Goal: Information Seeking & Learning: Check status

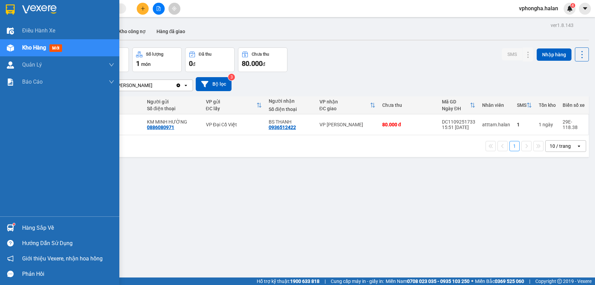
click at [29, 230] on div "Hàng sắp về" at bounding box center [68, 228] width 92 height 10
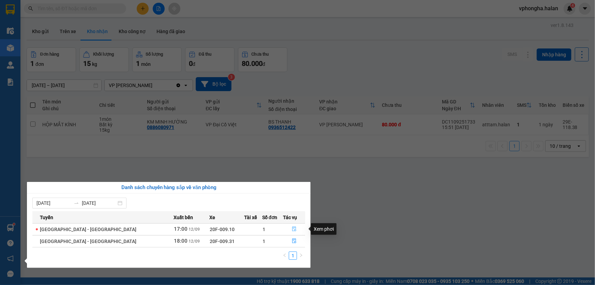
click at [292, 229] on icon "file-done" at bounding box center [294, 229] width 4 height 5
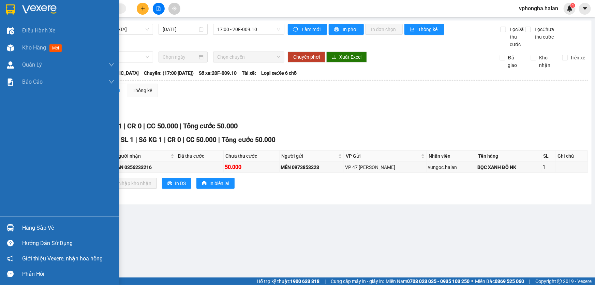
click at [14, 229] on div at bounding box center [10, 228] width 12 height 12
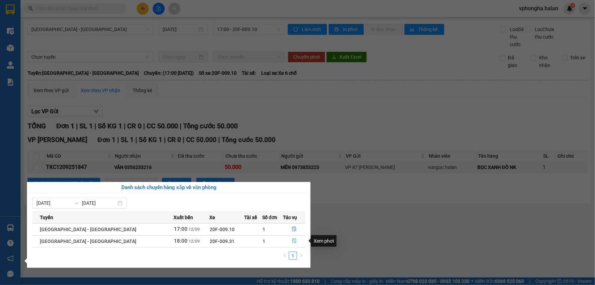
click at [292, 242] on icon "file-done" at bounding box center [294, 241] width 5 height 5
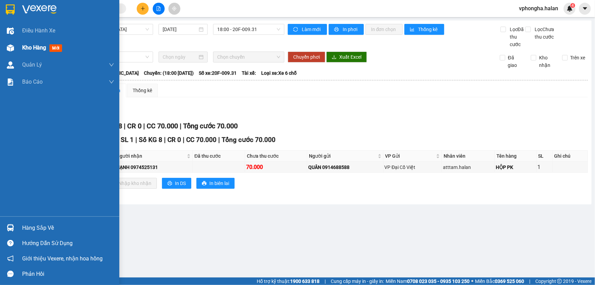
click at [12, 46] on img at bounding box center [10, 47] width 7 height 7
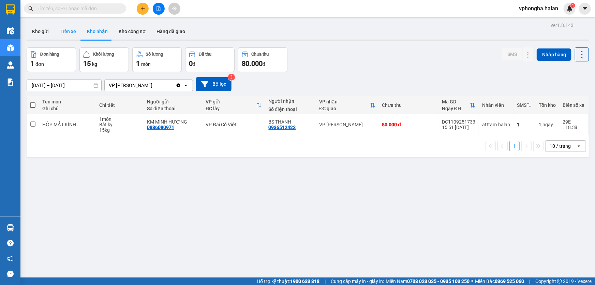
click at [62, 29] on button "Trên xe" at bounding box center [67, 31] width 27 height 16
type input "[DATE] – [DATE]"
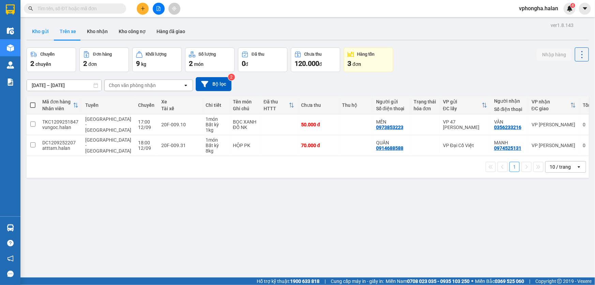
click at [38, 32] on button "Kho gửi" at bounding box center [41, 31] width 28 height 16
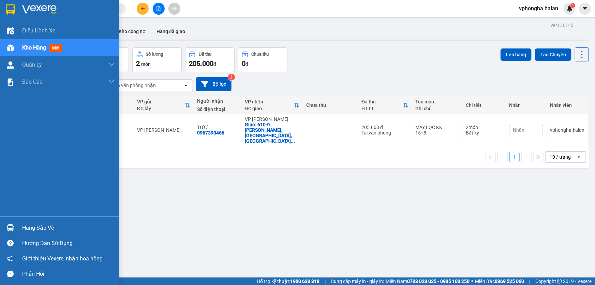
click at [15, 226] on div at bounding box center [10, 228] width 12 height 12
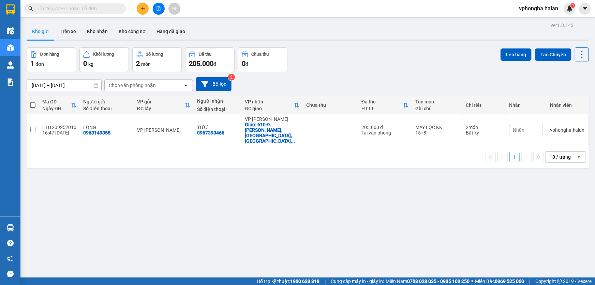
click at [400, 190] on section "Kết quả tìm kiếm ( 0 ) Bộ lọc No Data vphongha.halan 4 Điều hành xe Kho hàng mớ…" at bounding box center [297, 142] width 595 height 285
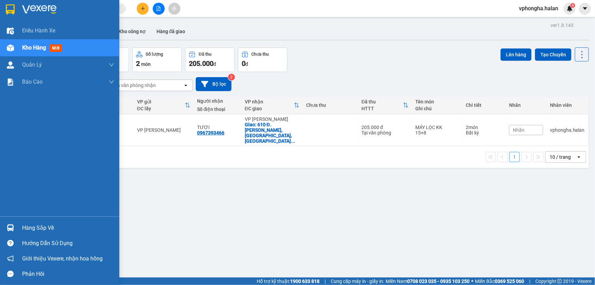
click at [36, 229] on div "Hàng sắp về" at bounding box center [68, 228] width 92 height 10
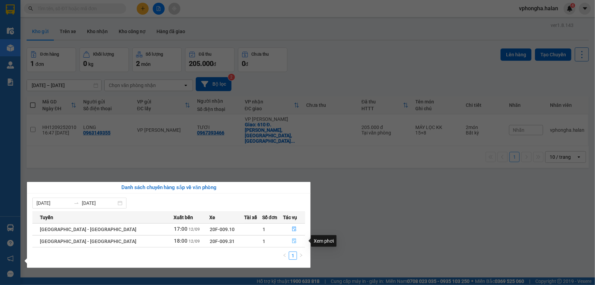
click at [292, 239] on icon "file-done" at bounding box center [294, 241] width 5 height 5
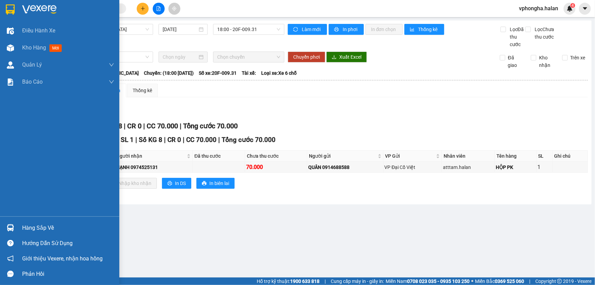
click at [8, 230] on img at bounding box center [10, 227] width 7 height 7
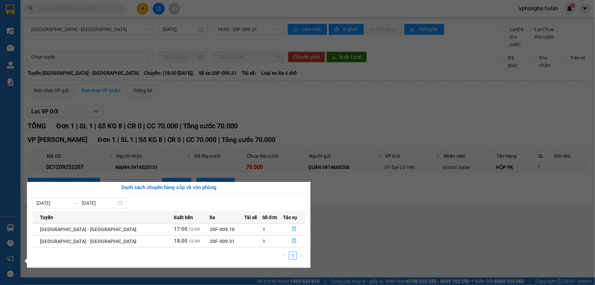
click at [5, 227] on div "Điều hành xe Kho hàng mới Quản [PERSON_NAME] lý chuyến Quản lý kiểm kho Báo cáo…" at bounding box center [10, 142] width 20 height 285
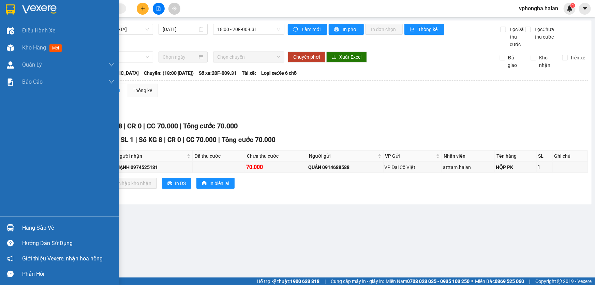
click at [5, 227] on div at bounding box center [10, 228] width 12 height 12
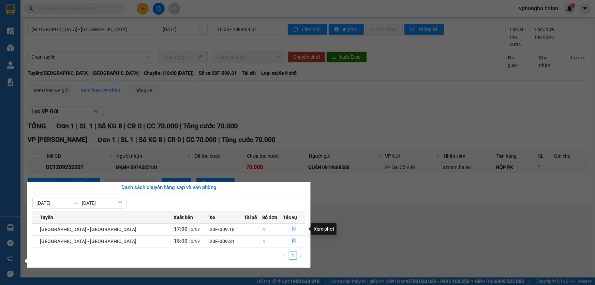
click at [292, 229] on icon "file-done" at bounding box center [294, 229] width 5 height 5
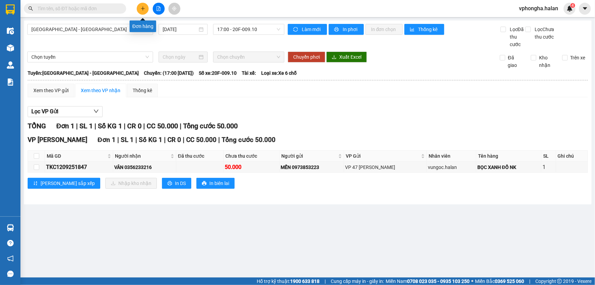
click at [140, 5] on button at bounding box center [143, 9] width 12 height 12
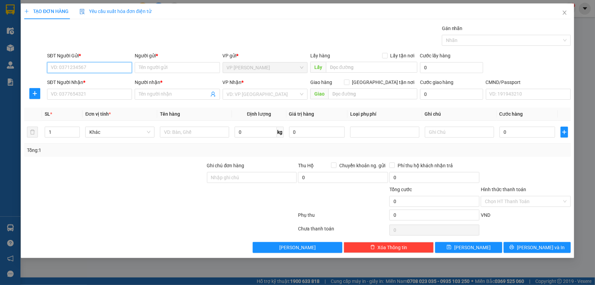
paste input "0352536538"
type input "0352536538"
click at [565, 13] on icon "close" at bounding box center [565, 13] width 4 height 4
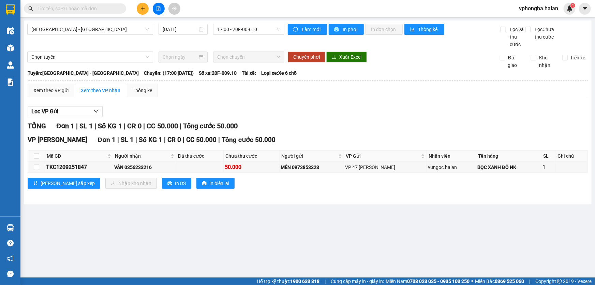
click at [78, 9] on input "text" at bounding box center [78, 9] width 81 height 8
paste input "0352536538"
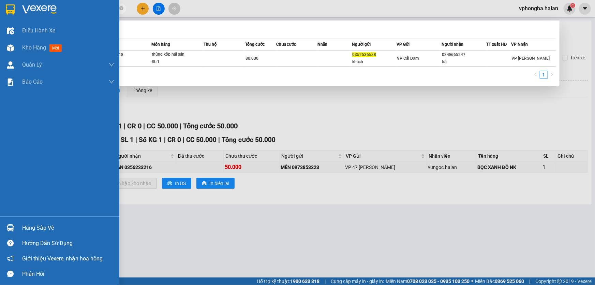
click at [17, 227] on div "Hàng sắp về" at bounding box center [59, 227] width 119 height 15
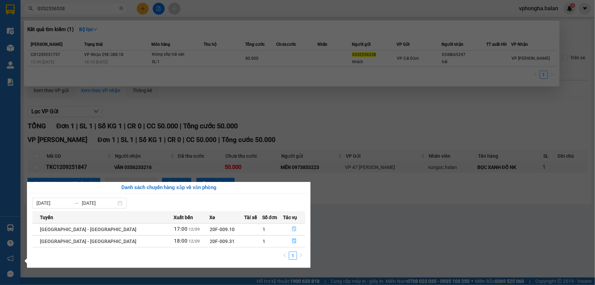
click at [292, 228] on icon "file-done" at bounding box center [294, 229] width 4 height 5
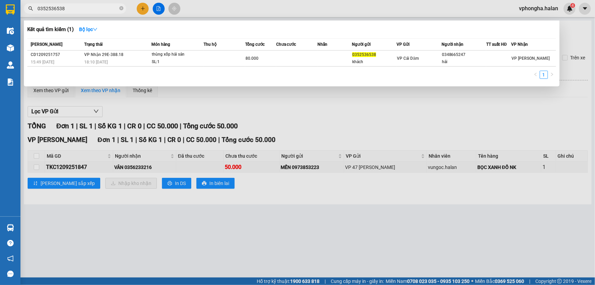
click at [298, 178] on div at bounding box center [297, 142] width 595 height 285
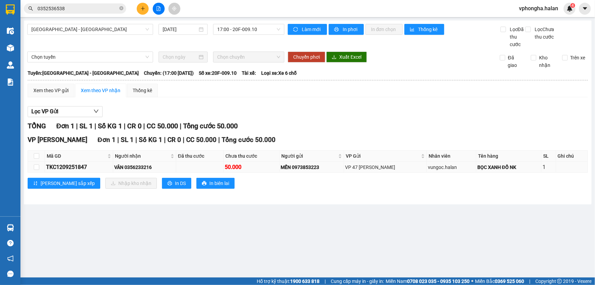
click at [94, 165] on div "TKC1209251847" at bounding box center [79, 167] width 66 height 9
click at [84, 167] on div "TKC1209251847" at bounding box center [79, 167] width 66 height 9
copy div "TKC1209251847"
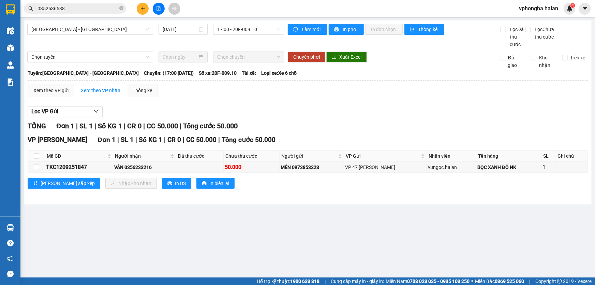
click at [89, 11] on input "0352536538" at bounding box center [78, 9] width 81 height 8
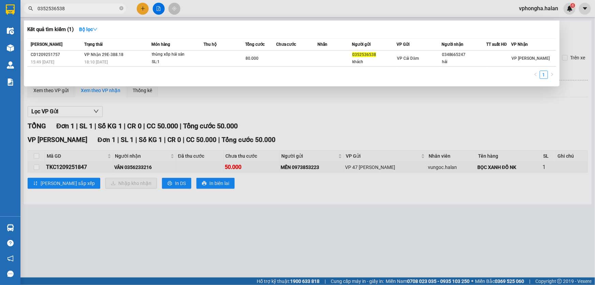
click at [89, 11] on input "0352536538" at bounding box center [78, 9] width 81 height 8
paste input "TKC1209251847"
type input "TKC1209251847"
drag, startPoint x: 334, startPoint y: 123, endPoint x: 252, endPoint y: 189, distance: 105.0
click at [332, 125] on div at bounding box center [297, 142] width 595 height 285
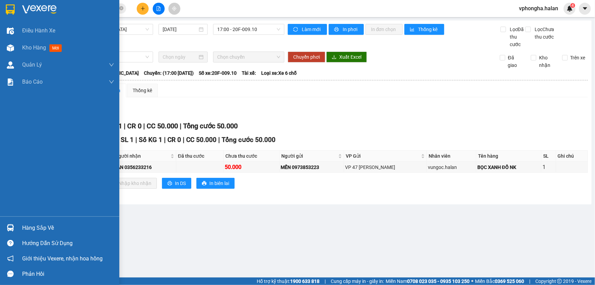
click at [18, 221] on div "Hàng sắp về" at bounding box center [59, 227] width 119 height 15
click at [16, 227] on div "Điều hành xe Kho hàng mới Quản [PERSON_NAME] lý chuyến Quản lý kiểm kho Báo cáo…" at bounding box center [59, 142] width 119 height 285
click at [19, 227] on div "Hàng sắp về" at bounding box center [59, 227] width 119 height 15
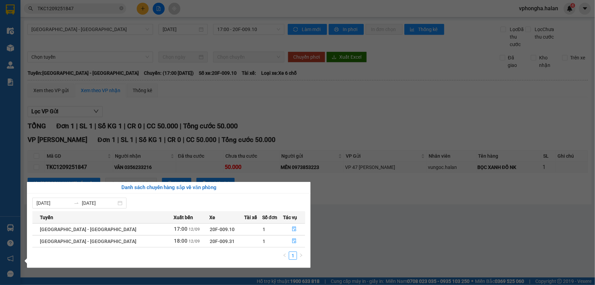
click at [10, 225] on div "Điều hành xe Kho hàng mới Quản [PERSON_NAME] lý chuyến Quản lý kiểm kho Báo cáo…" at bounding box center [10, 142] width 20 height 285
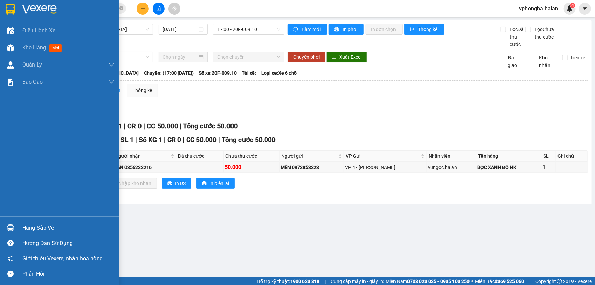
click at [10, 225] on img at bounding box center [10, 227] width 7 height 7
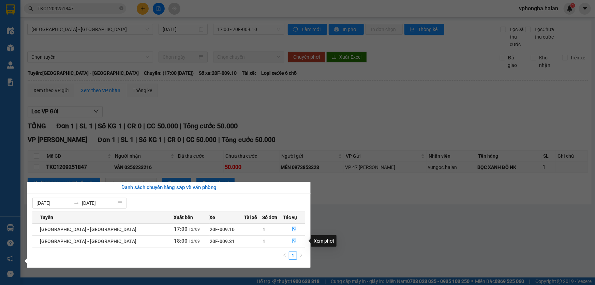
click at [292, 240] on icon "file-done" at bounding box center [294, 241] width 5 height 5
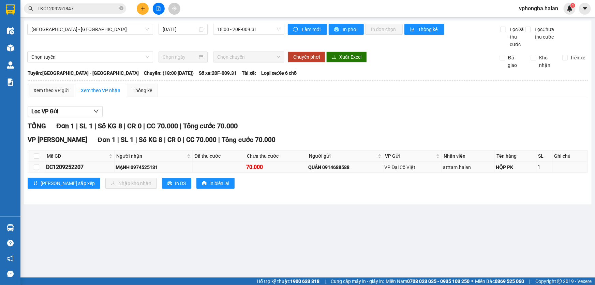
click at [63, 167] on div "DC1209252207" at bounding box center [79, 167] width 67 height 9
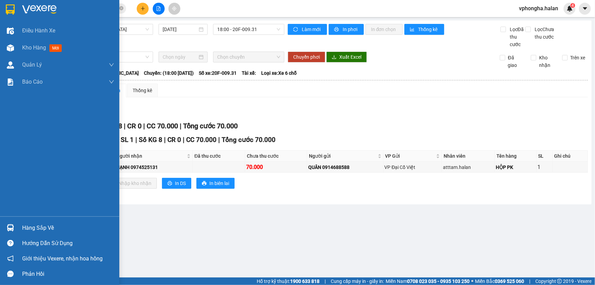
click at [46, 230] on div "Hàng sắp về" at bounding box center [68, 228] width 92 height 10
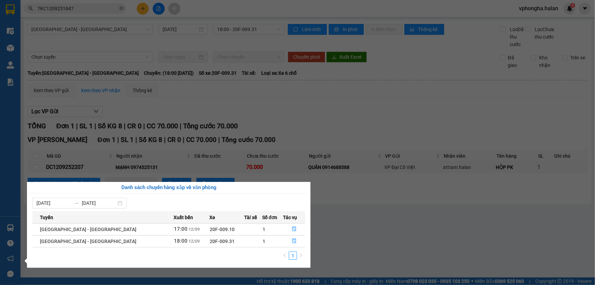
click at [9, 227] on div "Điều hành xe Kho hàng mới Quản [PERSON_NAME] lý chuyến Quản lý kiểm kho Báo cáo…" at bounding box center [10, 142] width 20 height 285
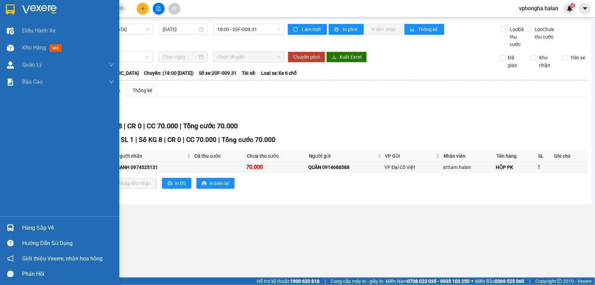
click at [9, 227] on img at bounding box center [10, 227] width 7 height 7
click at [10, 48] on div "Điều hành xe Kho hàng mới Quản [PERSON_NAME] lý chuyến Quản lý kiểm kho Báo cáo…" at bounding box center [59, 142] width 119 height 285
click at [10, 48] on img at bounding box center [10, 47] width 7 height 7
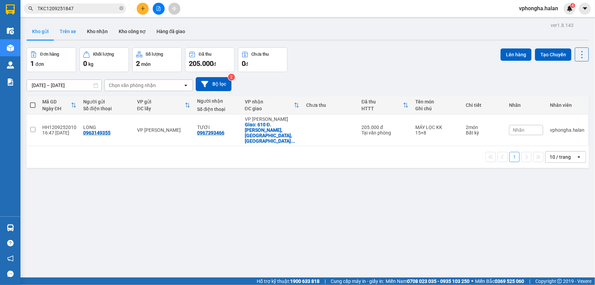
click at [72, 30] on button "Trên xe" at bounding box center [67, 31] width 27 height 16
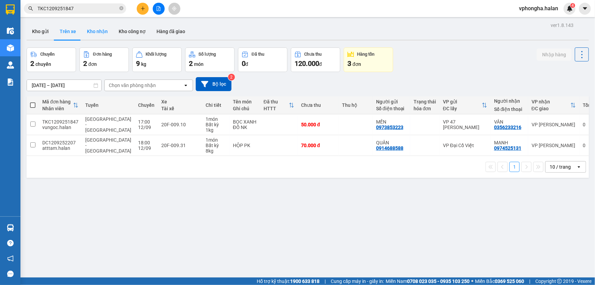
click at [106, 29] on button "Kho nhận" at bounding box center [98, 31] width 32 height 16
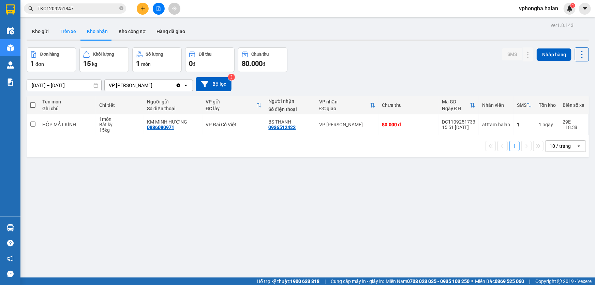
click at [63, 36] on button "Trên xe" at bounding box center [67, 31] width 27 height 16
type input "[DATE] – [DATE]"
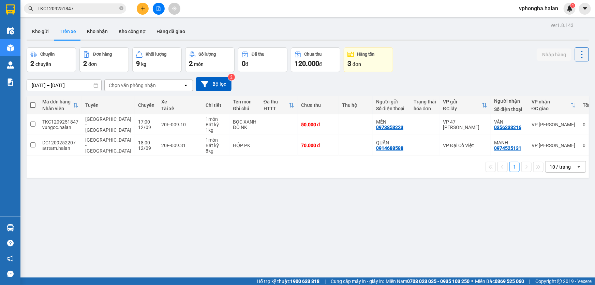
click at [551, 12] on span "vphongha.halan" at bounding box center [539, 8] width 50 height 9
click at [544, 21] on span "Đăng xuất" at bounding box center [542, 21] width 36 height 8
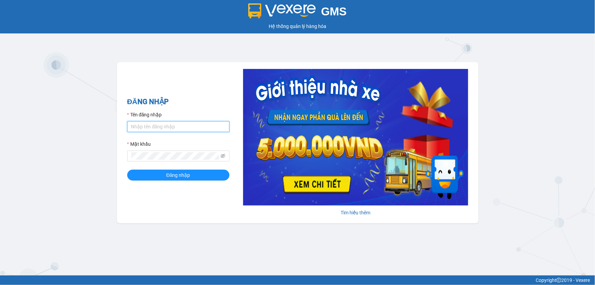
type input "vphongha.halan"
click at [172, 127] on input "vphongha.halan" at bounding box center [178, 126] width 102 height 11
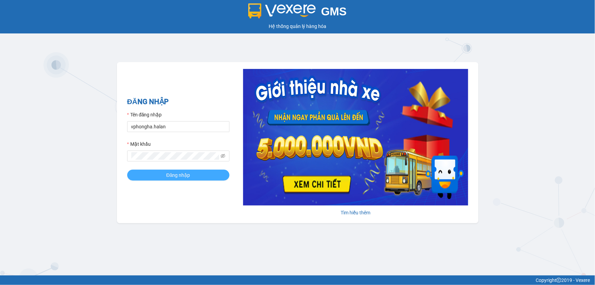
click at [179, 177] on span "Đăng nhập" at bounding box center [179, 175] width 24 height 8
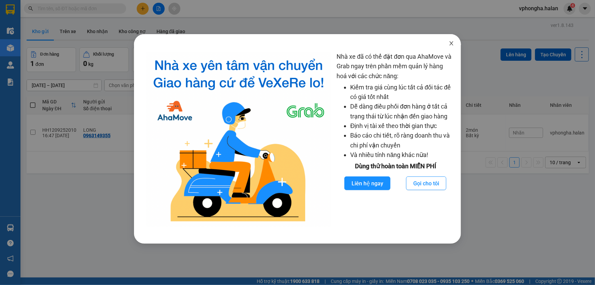
click at [451, 45] on icon "close" at bounding box center [452, 43] width 4 height 4
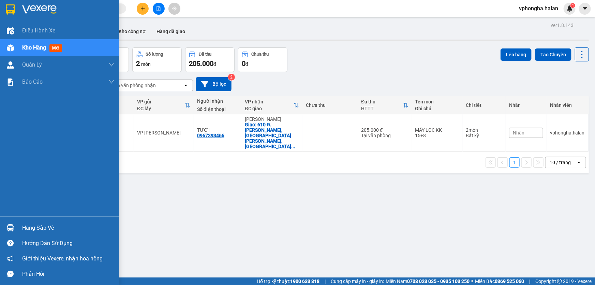
click at [30, 221] on div "Hàng sắp về" at bounding box center [59, 227] width 119 height 15
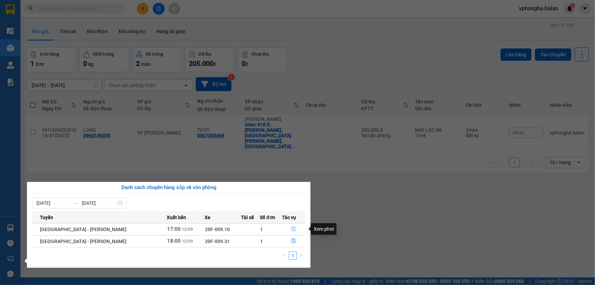
click at [292, 230] on icon "file-done" at bounding box center [294, 229] width 4 height 5
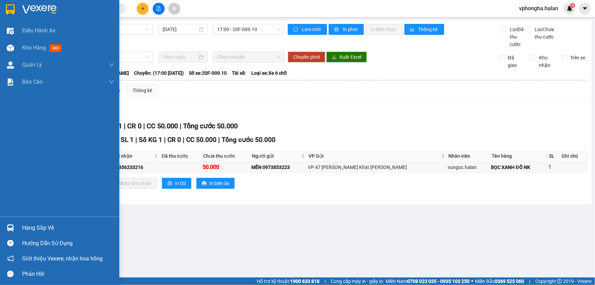
click at [11, 224] on div at bounding box center [10, 228] width 12 height 12
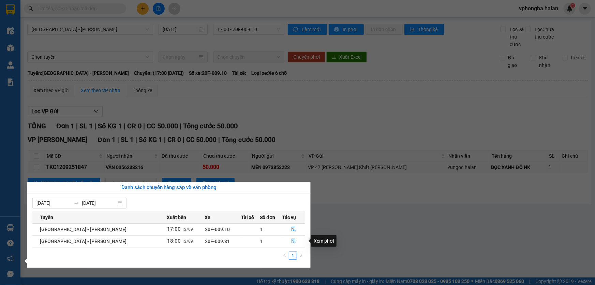
click at [292, 240] on icon "file-done" at bounding box center [294, 241] width 4 height 5
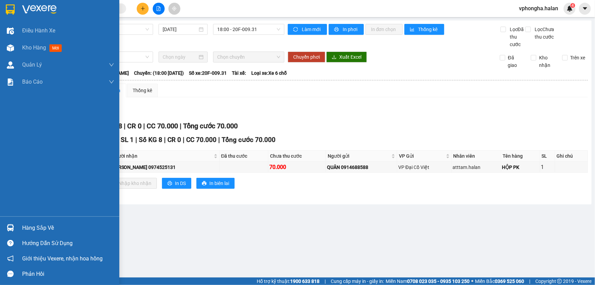
click at [27, 228] on div "Hàng sắp về" at bounding box center [68, 228] width 92 height 10
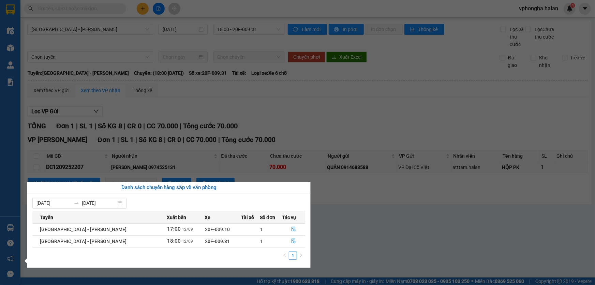
click at [533, 9] on section "Kết quả tìm kiếm ( 0 ) Bộ lọc No Data vphongha.halan 4 Điều hành xe Kho hàng mớ…" at bounding box center [297, 142] width 595 height 285
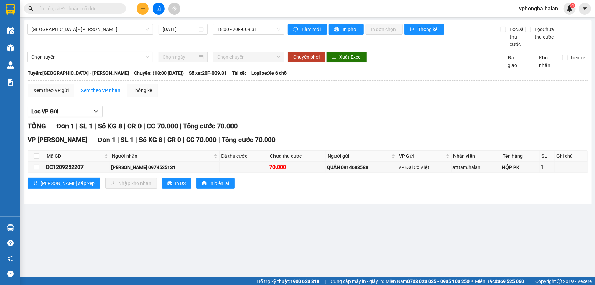
click at [534, 10] on span "vphongha.halan" at bounding box center [539, 8] width 50 height 9
click at [537, 17] on li "Đăng xuất" at bounding box center [539, 21] width 51 height 11
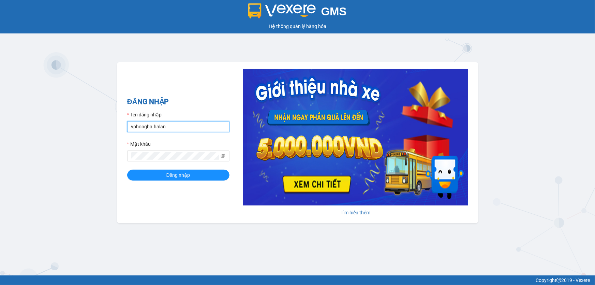
click at [188, 128] on input "vphongha.halan" at bounding box center [178, 126] width 102 height 11
type input "vpcampha.halan"
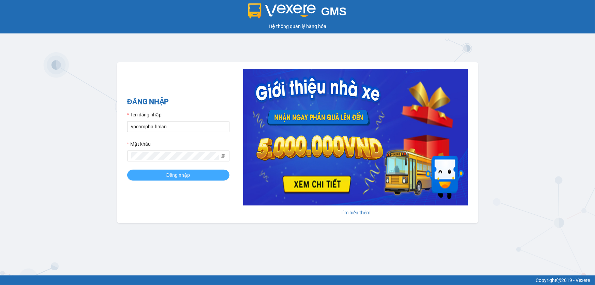
click at [151, 171] on button "Đăng nhập" at bounding box center [178, 175] width 102 height 11
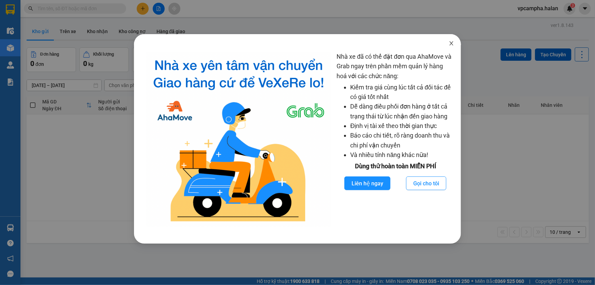
drag, startPoint x: 451, startPoint y: 42, endPoint x: 254, endPoint y: 86, distance: 201.7
click at [451, 42] on icon "close" at bounding box center [451, 43] width 5 height 5
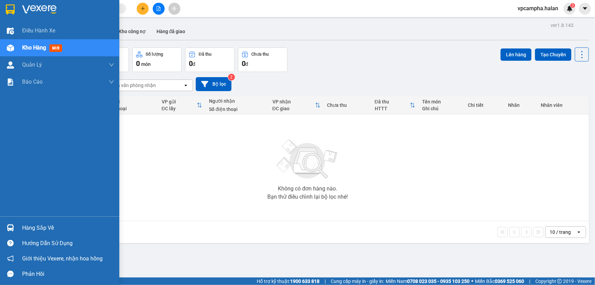
click at [12, 226] on img at bounding box center [10, 227] width 7 height 7
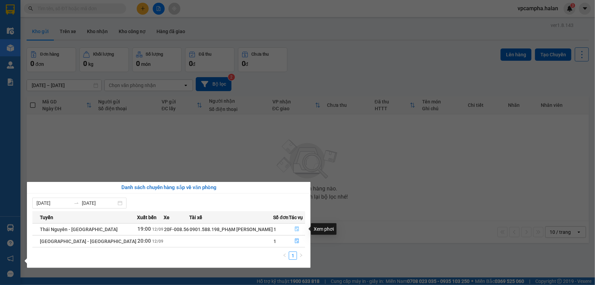
click at [297, 228] on icon "file-done" at bounding box center [297, 229] width 4 height 5
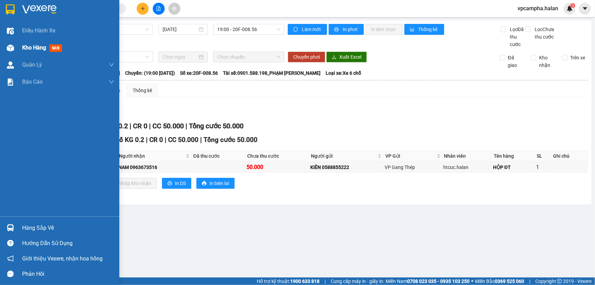
click at [10, 52] on div at bounding box center [10, 48] width 12 height 12
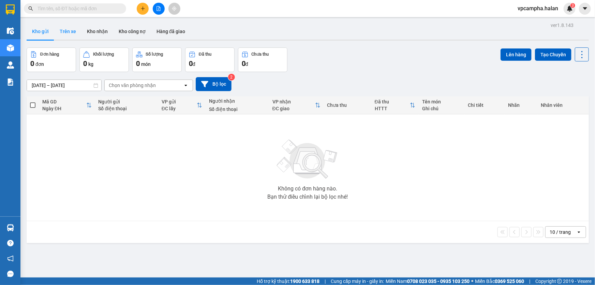
click at [71, 30] on button "Trên xe" at bounding box center [67, 31] width 27 height 16
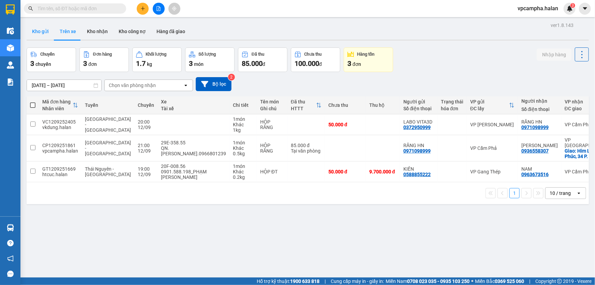
click at [40, 30] on button "Kho gửi" at bounding box center [41, 31] width 28 height 16
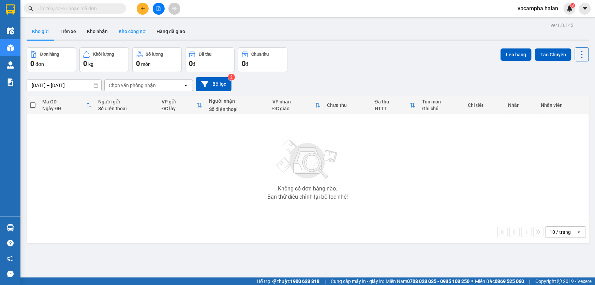
click at [123, 28] on button "Kho công nợ" at bounding box center [132, 31] width 38 height 16
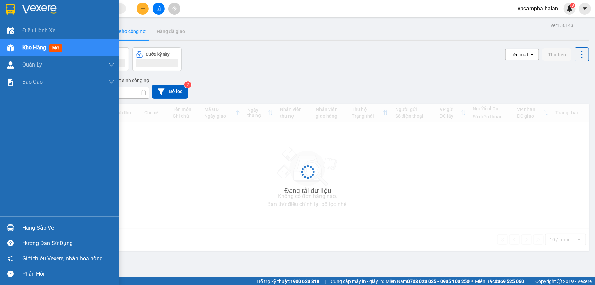
click at [35, 223] on div "Hàng sắp về" at bounding box center [68, 228] width 92 height 10
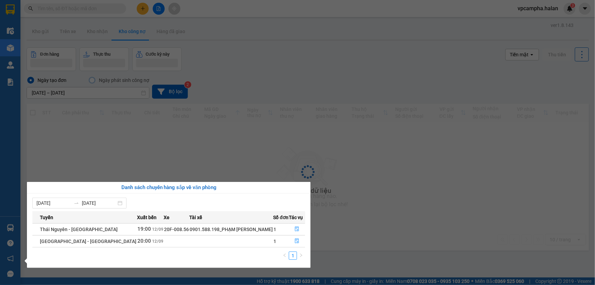
click at [72, 10] on section "Kết quả tìm kiếm ( 0 ) Bộ lọc No Data vpcampha.halan 3 Điều hành xe Kho hàng mớ…" at bounding box center [297, 142] width 595 height 285
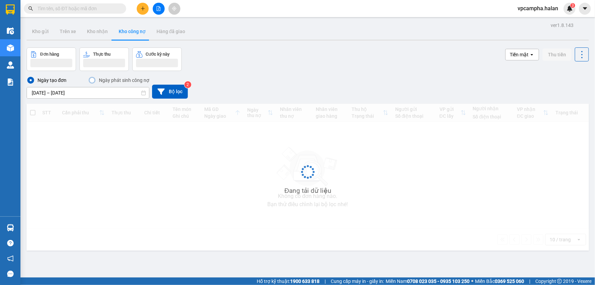
click at [73, 10] on input "text" at bounding box center [78, 9] width 81 height 8
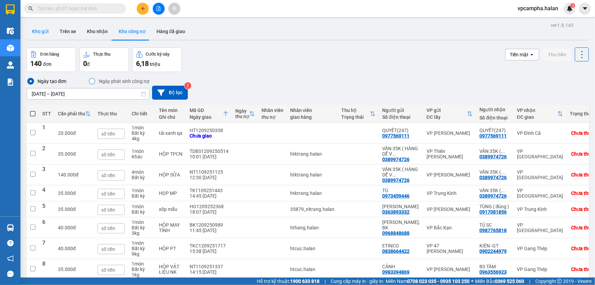
click at [41, 31] on button "Kho gửi" at bounding box center [41, 31] width 28 height 16
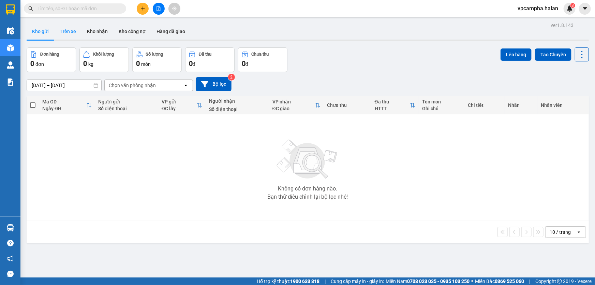
click at [68, 31] on button "Trên xe" at bounding box center [67, 31] width 27 height 16
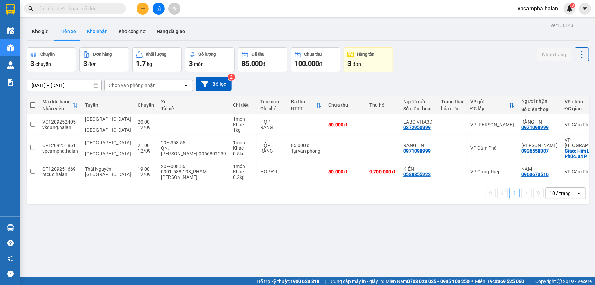
click at [102, 33] on button "Kho nhận" at bounding box center [98, 31] width 32 height 16
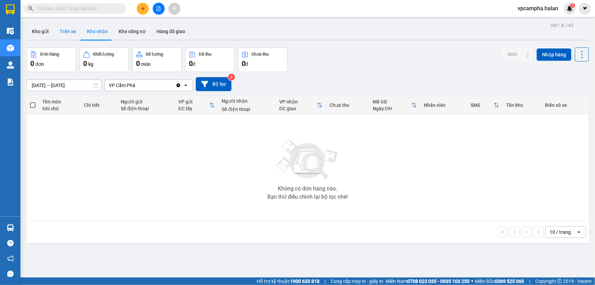
click at [76, 33] on button "Trên xe" at bounding box center [67, 31] width 27 height 16
type input "[DATE] – [DATE]"
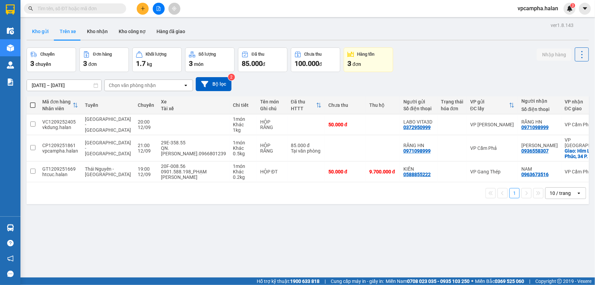
click at [43, 33] on button "Kho gửi" at bounding box center [41, 31] width 28 height 16
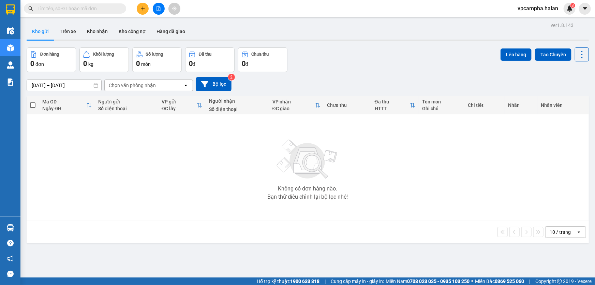
click at [71, 8] on input "text" at bounding box center [78, 9] width 81 height 8
click at [88, 8] on input "text" at bounding box center [78, 9] width 81 height 8
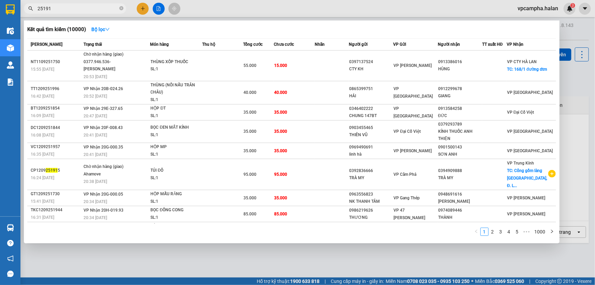
type input "251915"
